Goal: Understand site structure: Grasp the organization and layout of the website

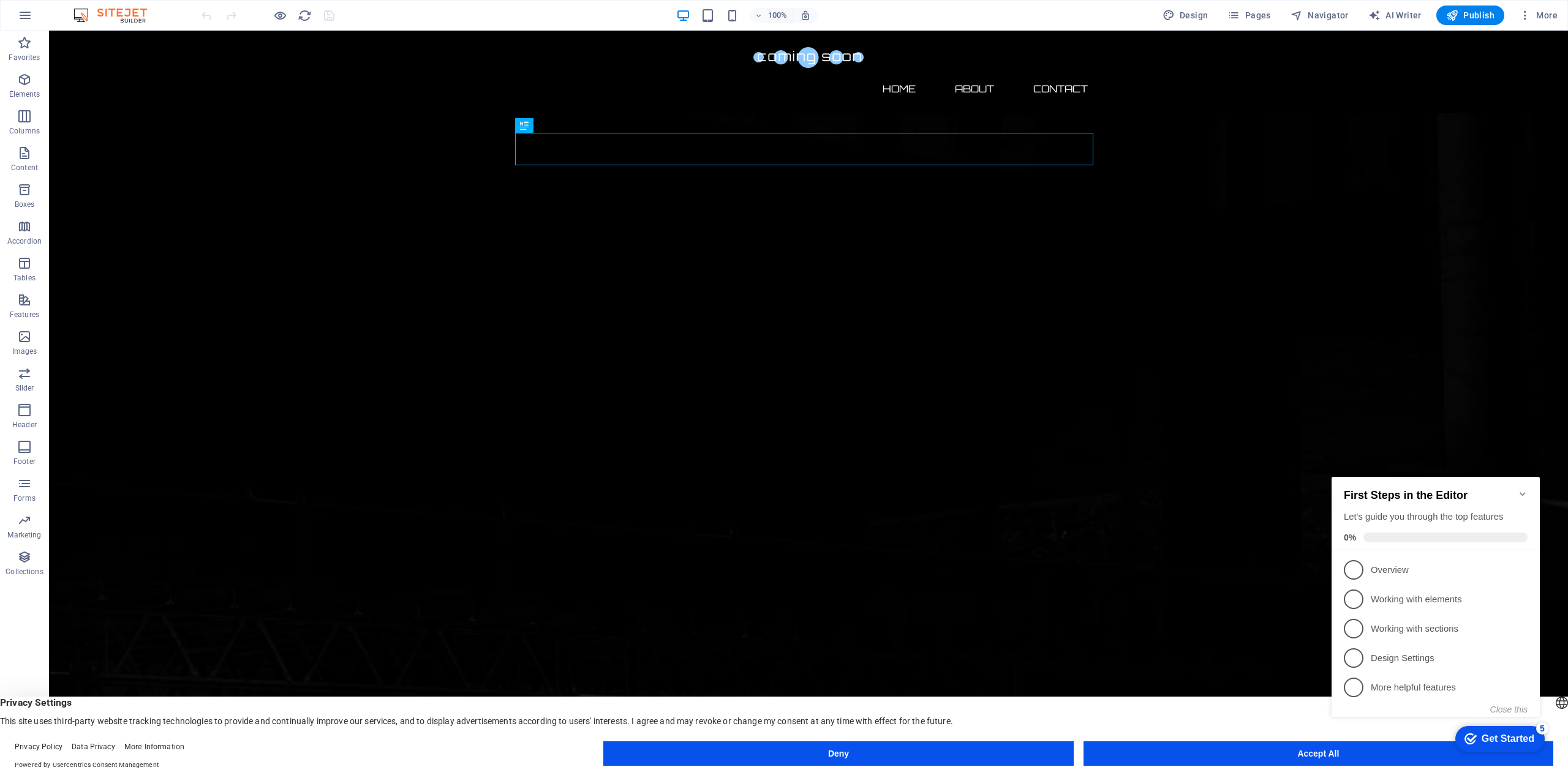
click at [1521, 492] on icon "Minimize checklist" at bounding box center [1523, 494] width 10 height 10
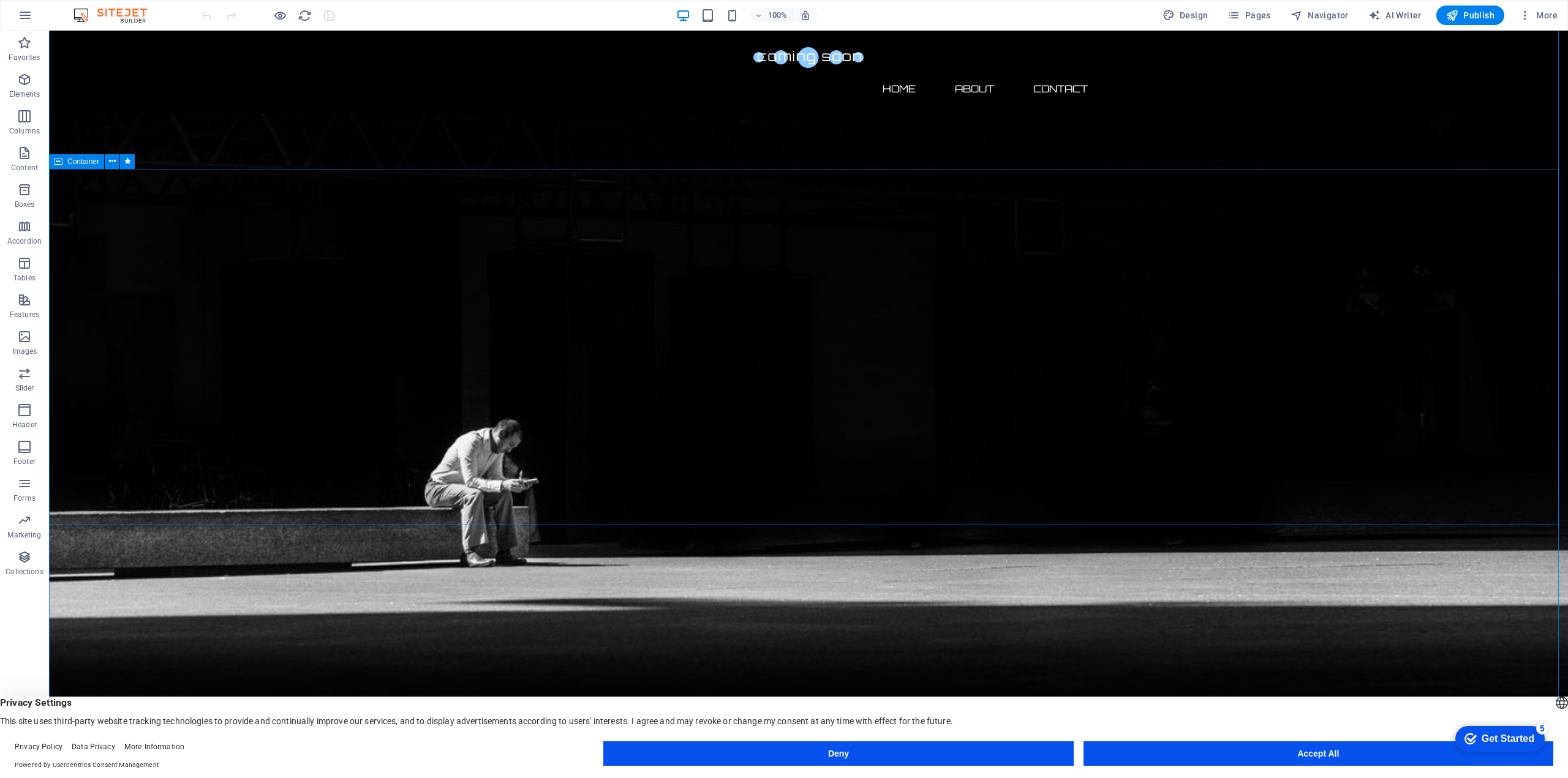
scroll to position [550, 0]
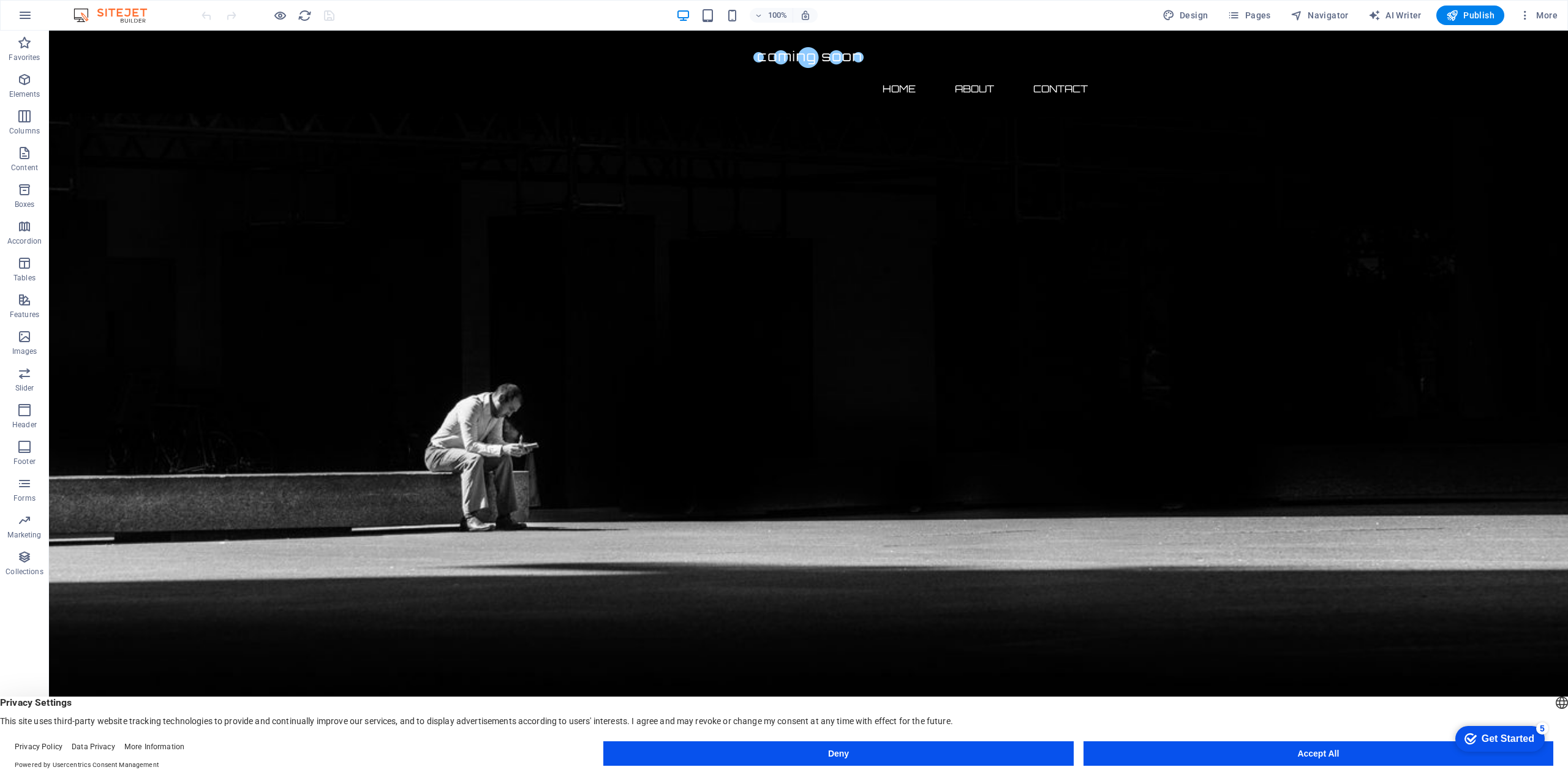
click at [1181, 759] on button "Accept All" at bounding box center [1319, 754] width 470 height 24
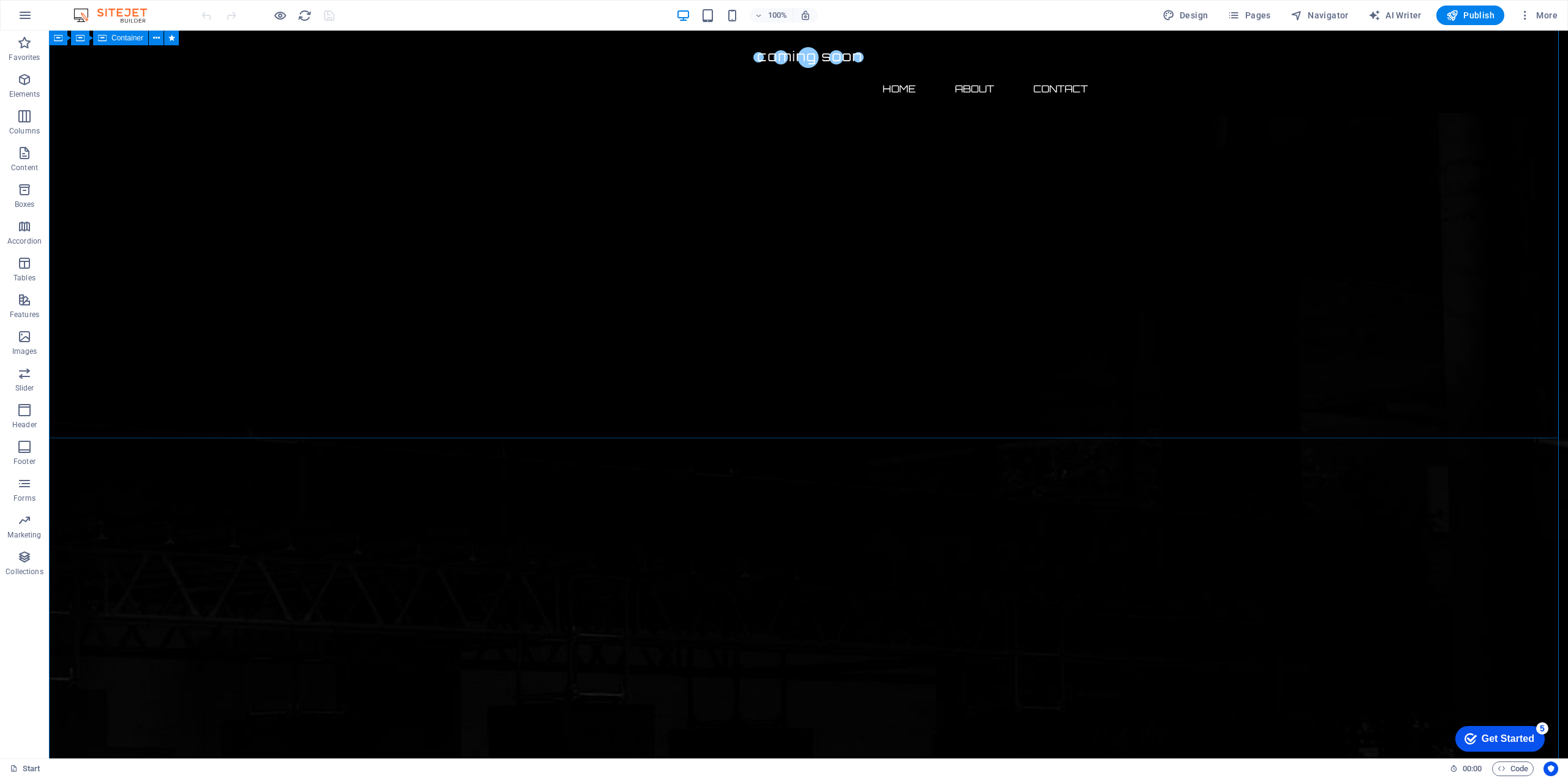
scroll to position [0, 0]
click at [1263, 17] on span "Pages" at bounding box center [1249, 15] width 43 height 13
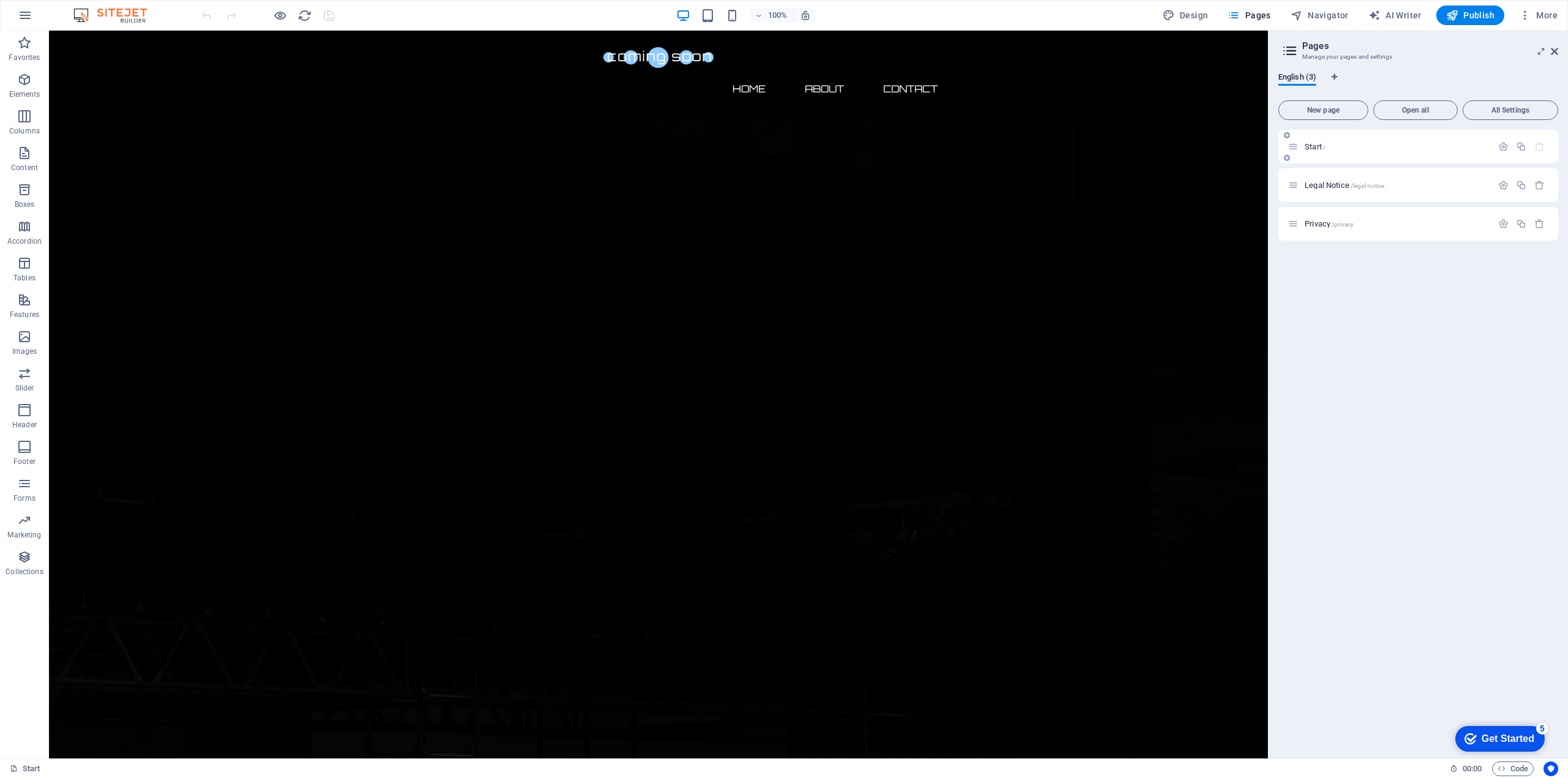
click at [1319, 145] on span "Start /" at bounding box center [1315, 146] width 21 height 9
click at [1505, 144] on icon "button" at bounding box center [1503, 147] width 10 height 10
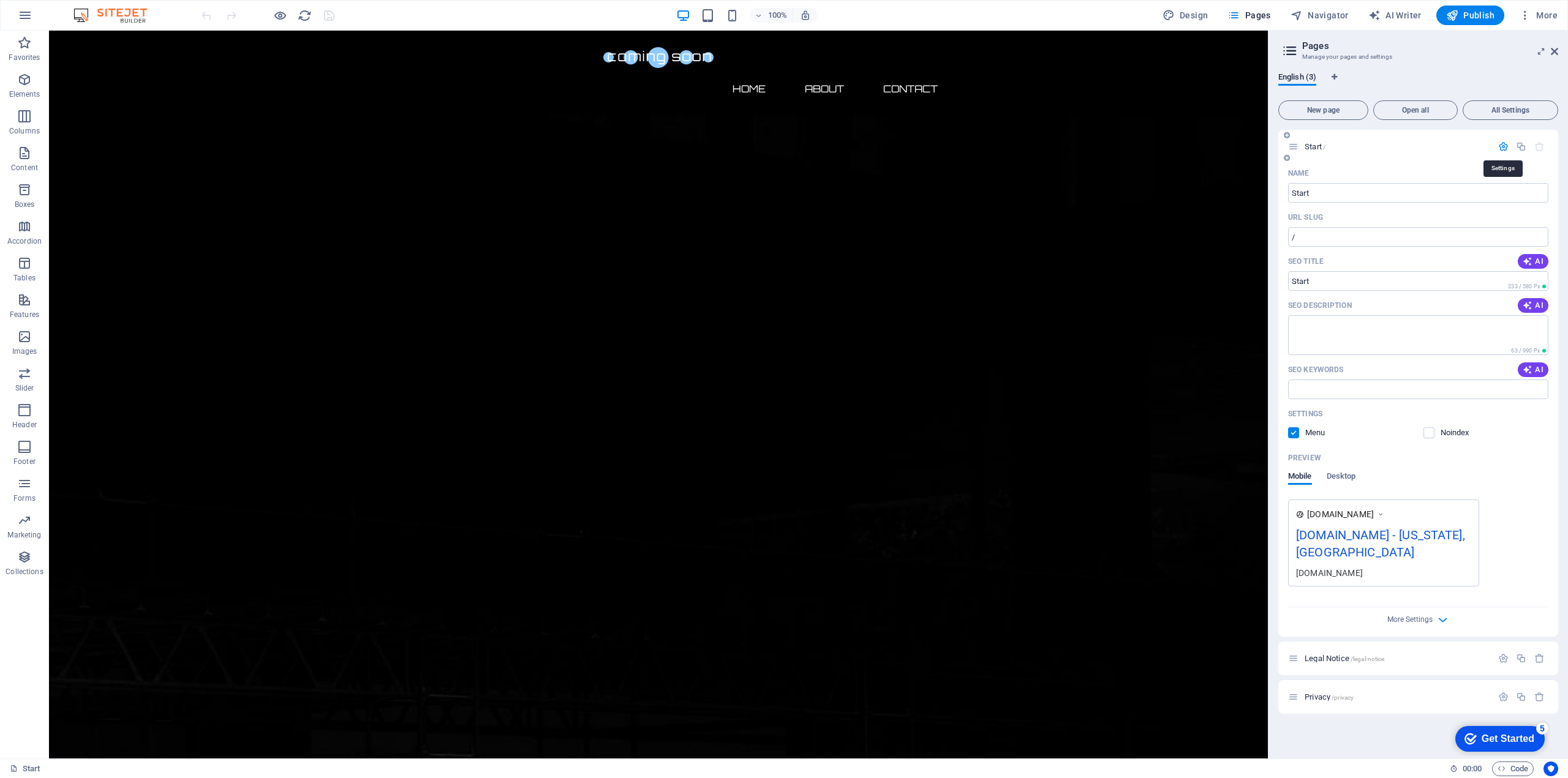
click at [1505, 144] on icon "button" at bounding box center [1503, 147] width 10 height 10
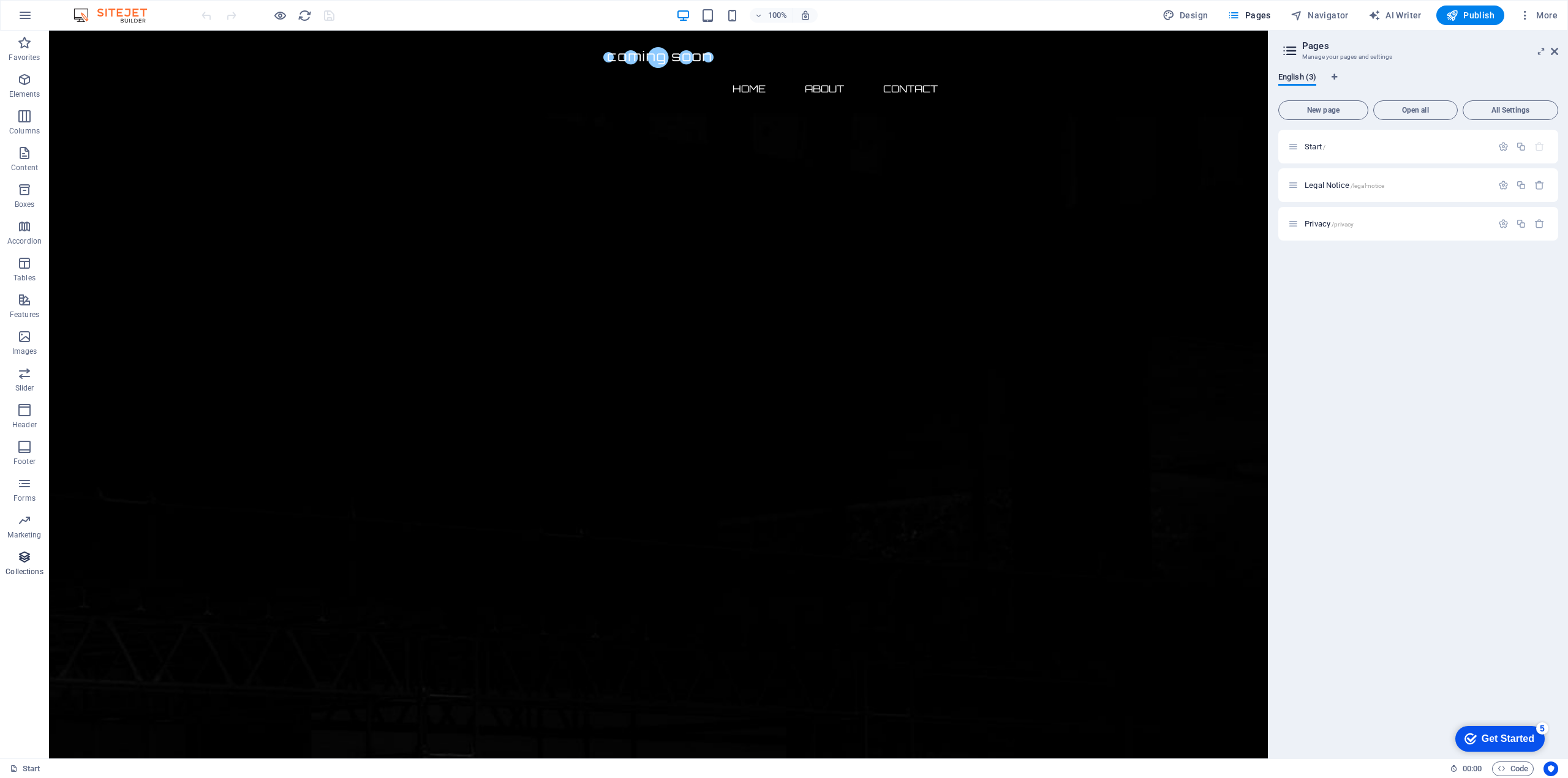
click at [24, 563] on icon "button" at bounding box center [24, 557] width 15 height 15
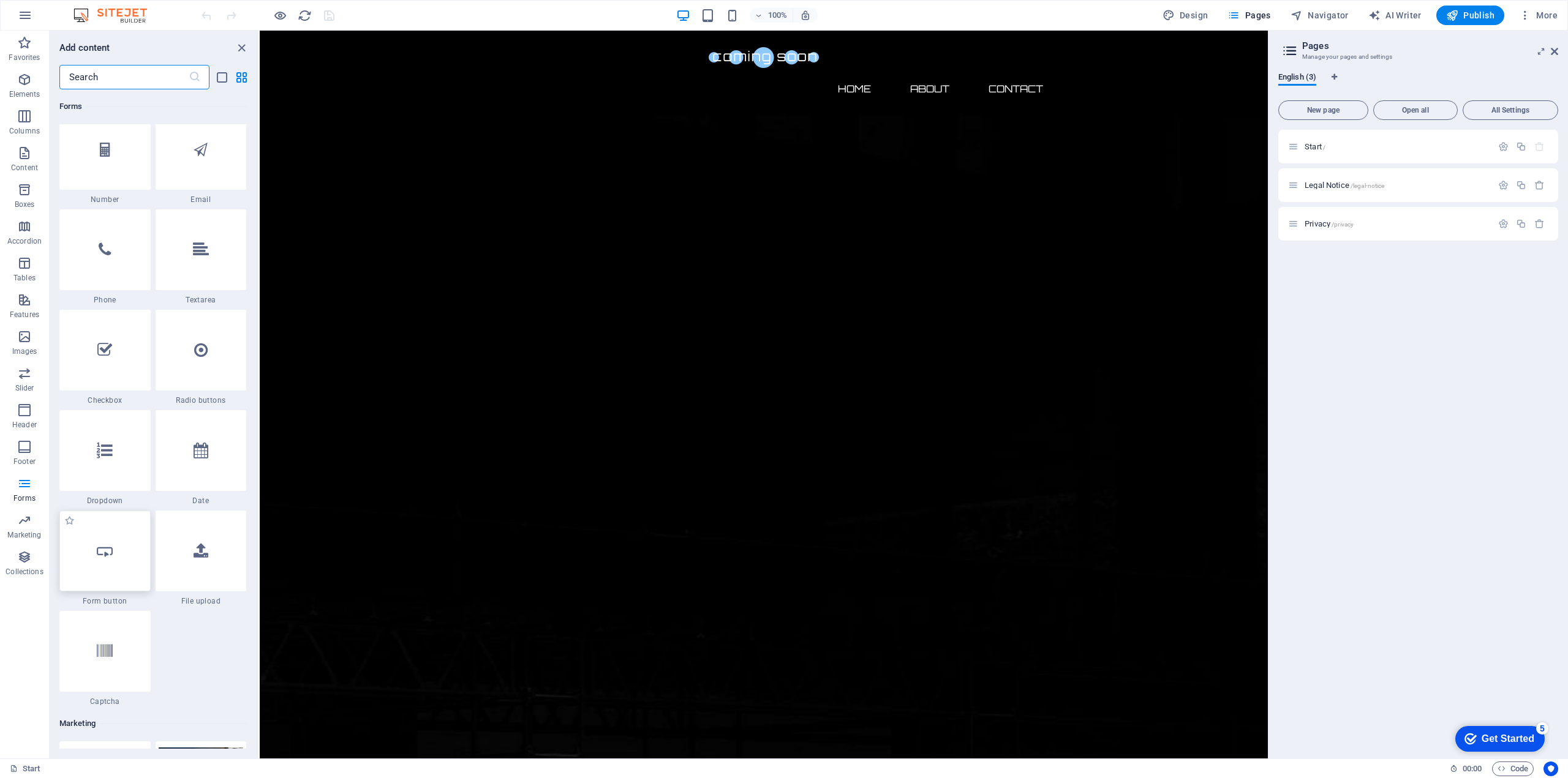
scroll to position [9249, 0]
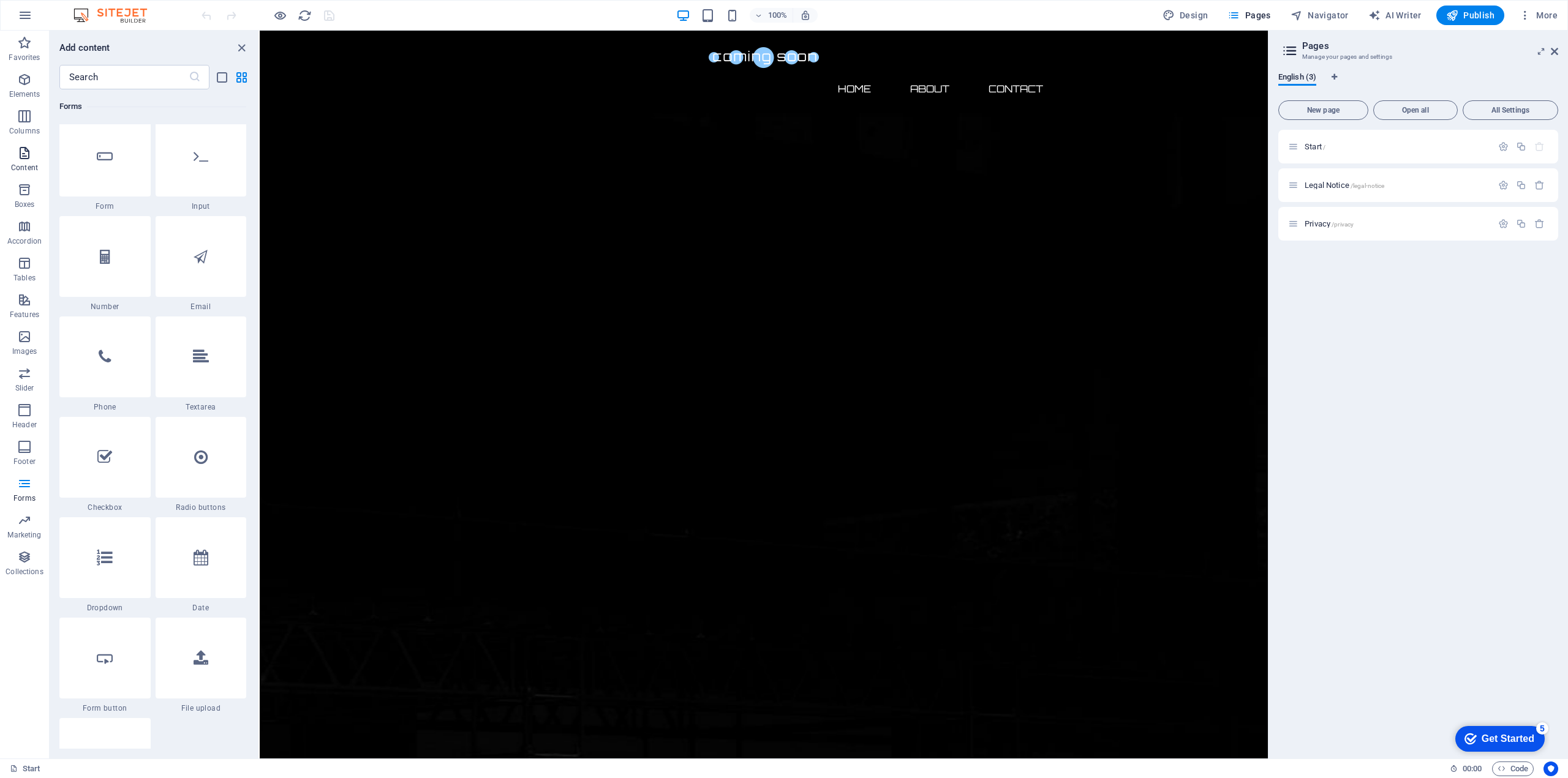
click at [29, 159] on icon "button" at bounding box center [24, 153] width 15 height 15
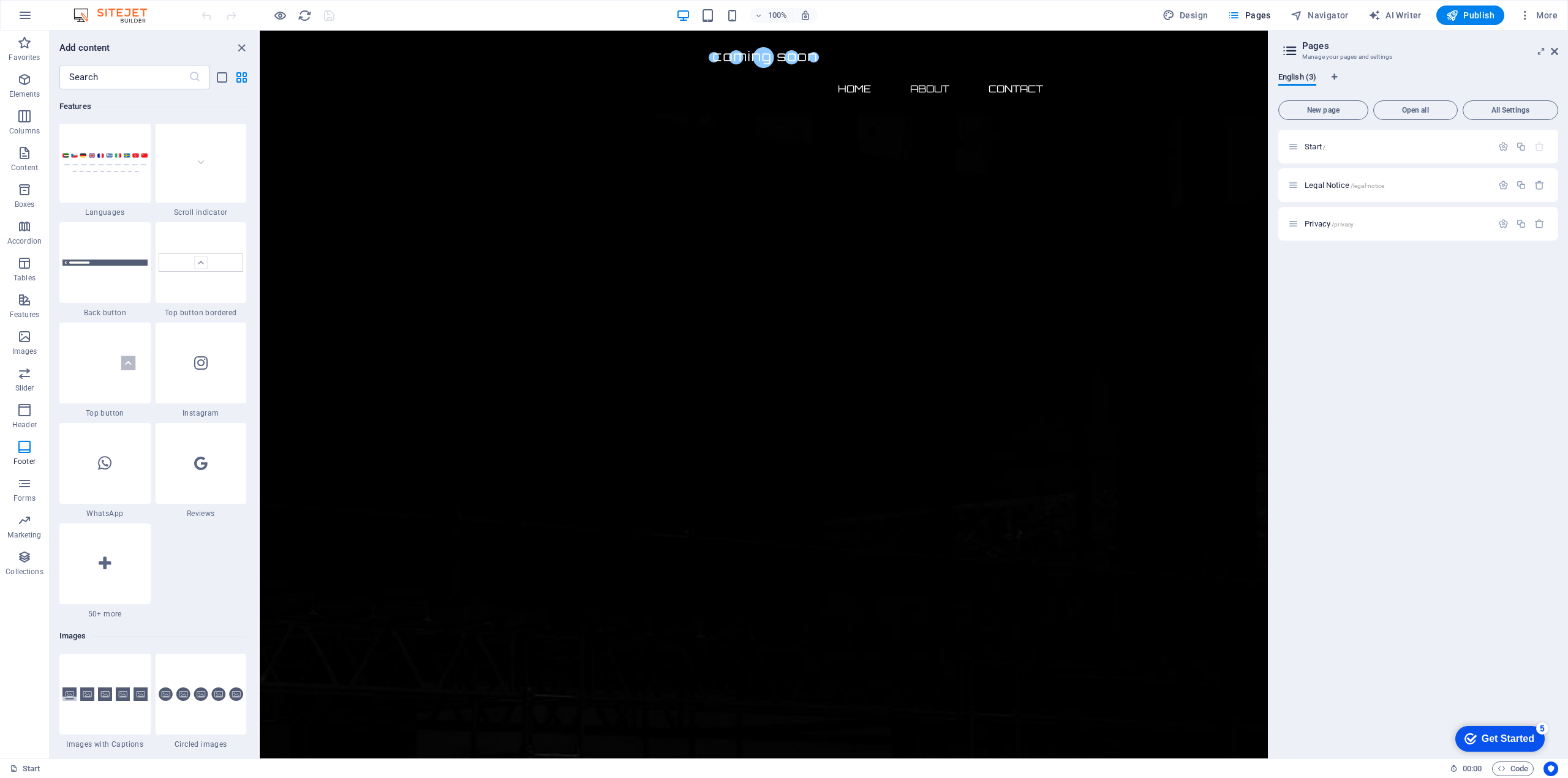
scroll to position [2143, 0]
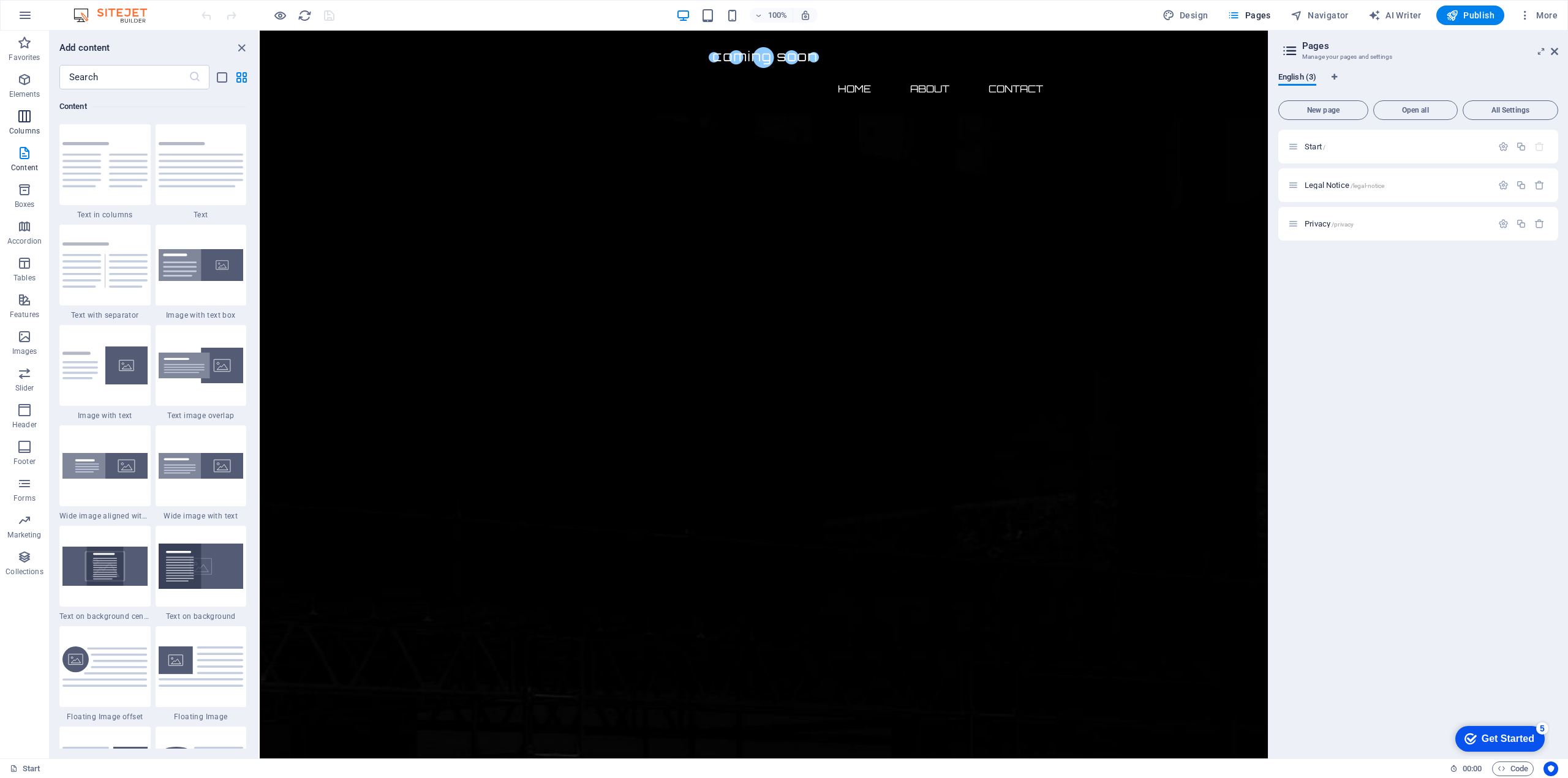
click at [24, 112] on icon "button" at bounding box center [24, 116] width 15 height 15
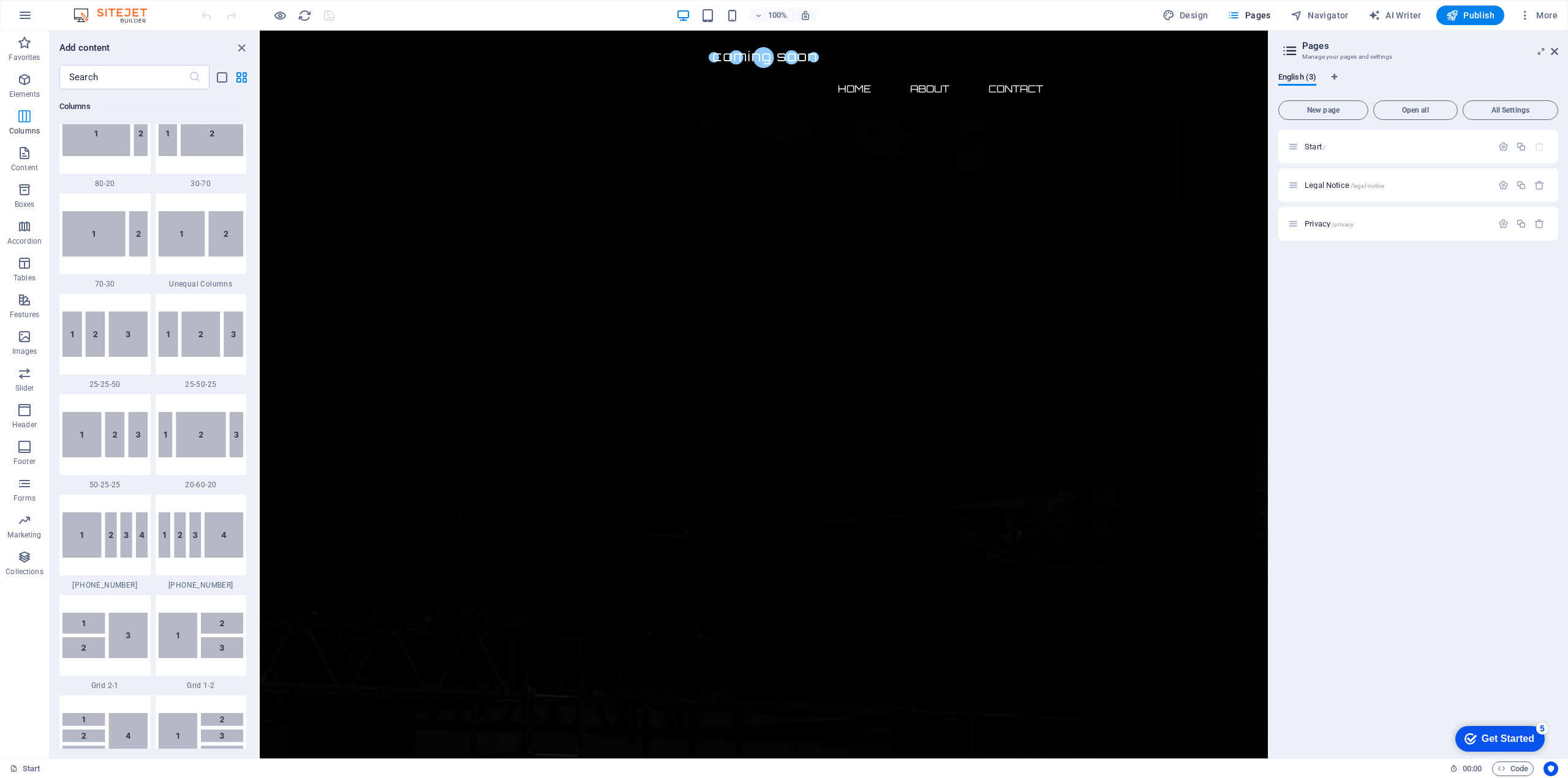
scroll to position [606, 0]
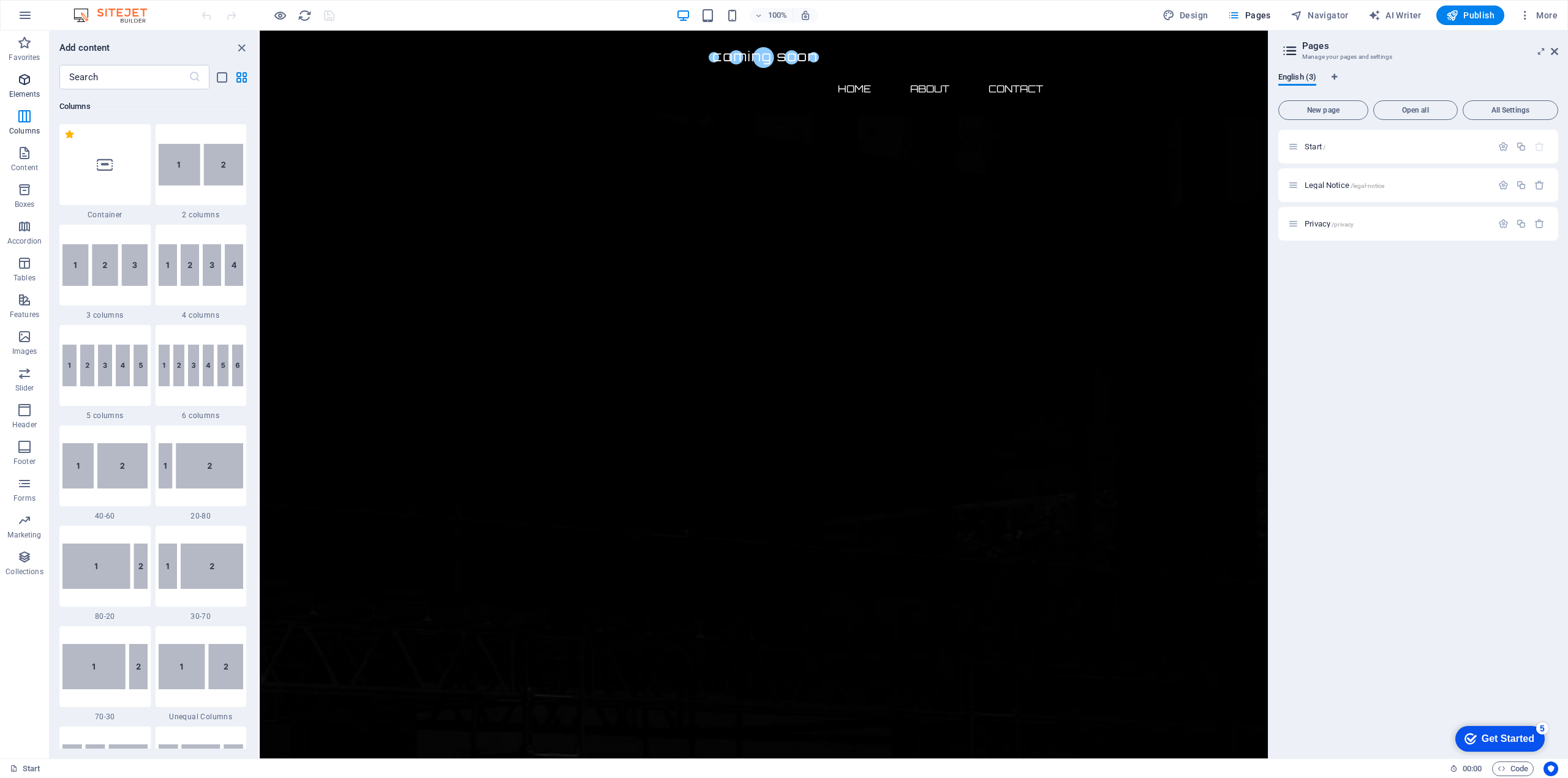
click at [24, 78] on icon "button" at bounding box center [24, 79] width 15 height 15
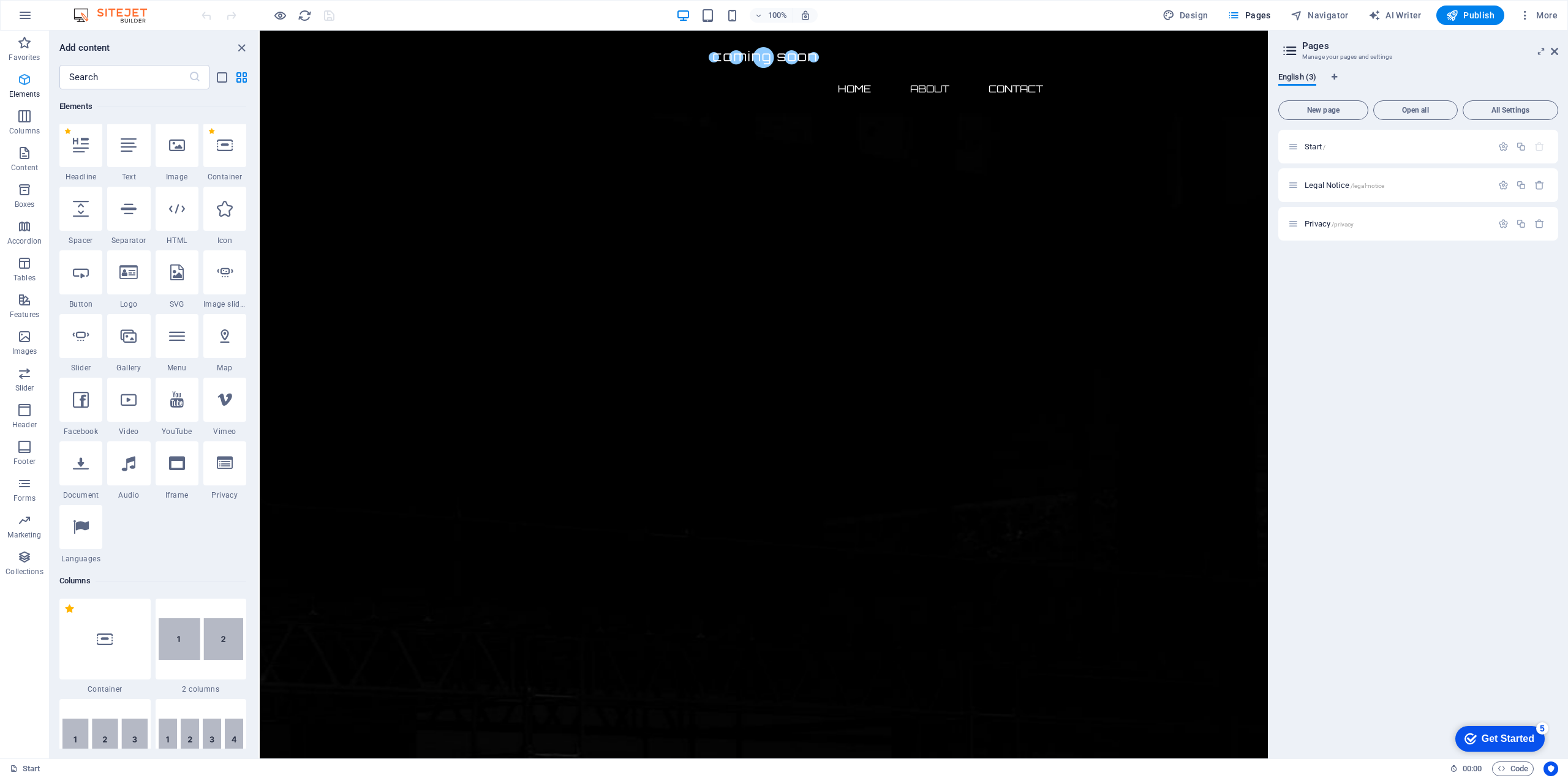
scroll to position [131, 0]
